Goal: Check status: Check status

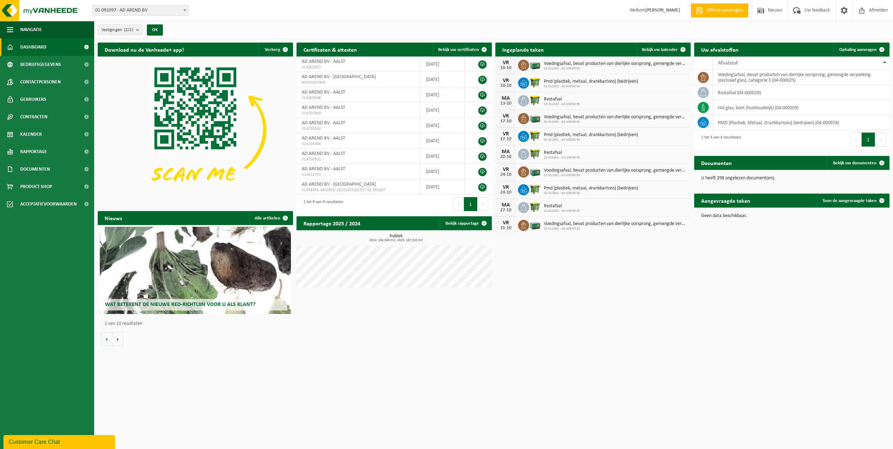
click at [130, 15] on span "01-091097 - AD AREND BV" at bounding box center [140, 11] width 96 height 10
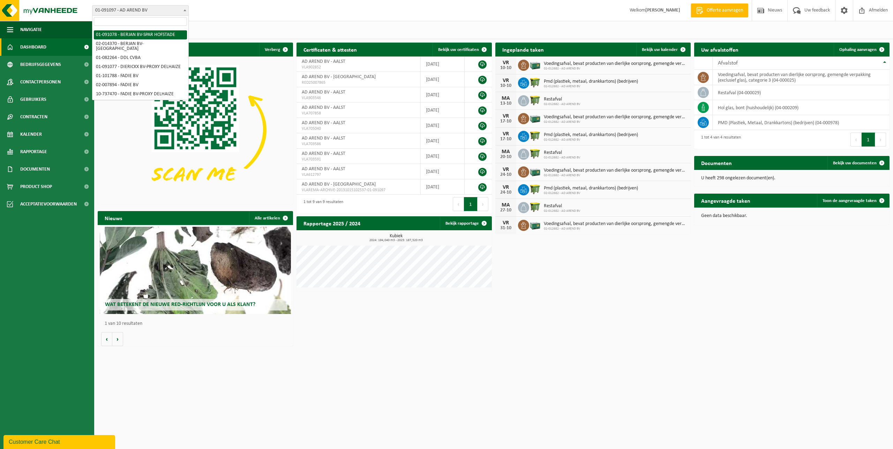
scroll to position [71, 0]
select select "748"
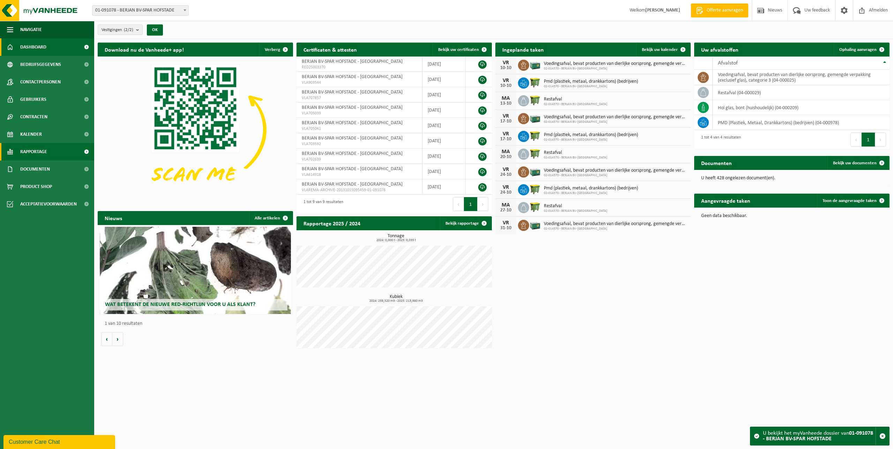
click at [48, 155] on link "Rapportage" at bounding box center [47, 151] width 94 height 17
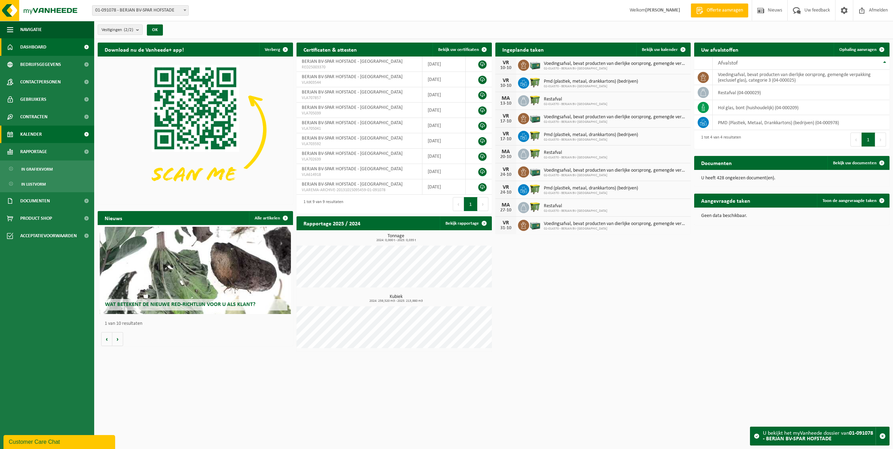
click at [46, 137] on link "Kalender" at bounding box center [47, 134] width 94 height 17
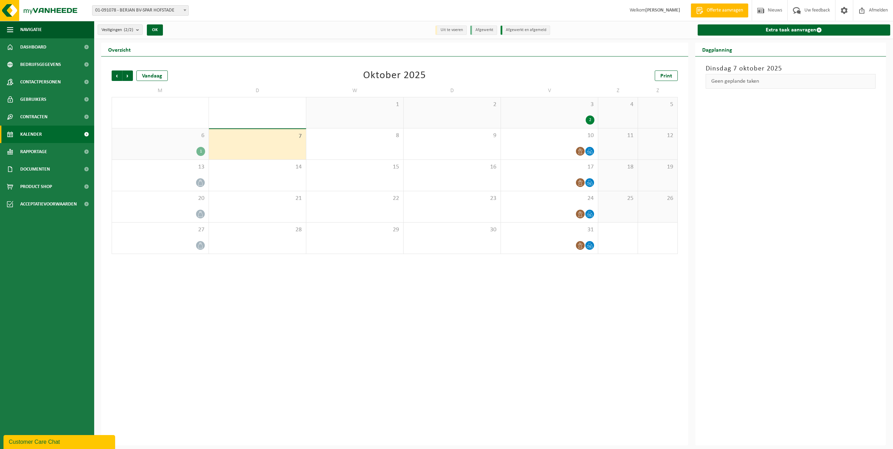
click at [169, 140] on div "6 1" at bounding box center [160, 143] width 97 height 31
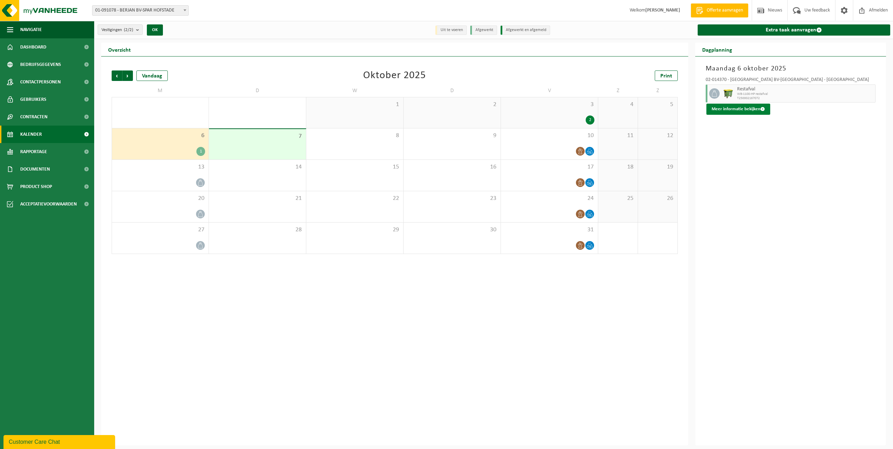
click at [739, 109] on button "Meer informatie bekijken" at bounding box center [739, 109] width 64 height 11
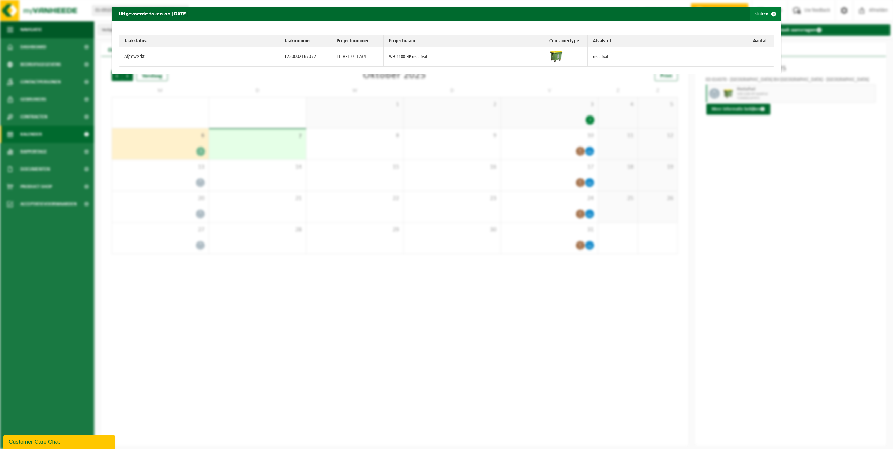
click at [760, 13] on button "Sluiten" at bounding box center [765, 14] width 31 height 14
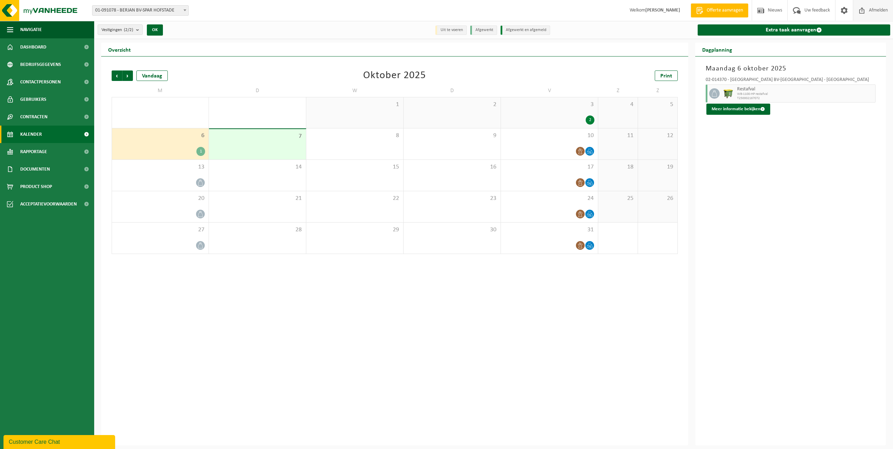
click at [875, 5] on span "Afmelden" at bounding box center [879, 10] width 22 height 21
